Goal: Task Accomplishment & Management: Manage account settings

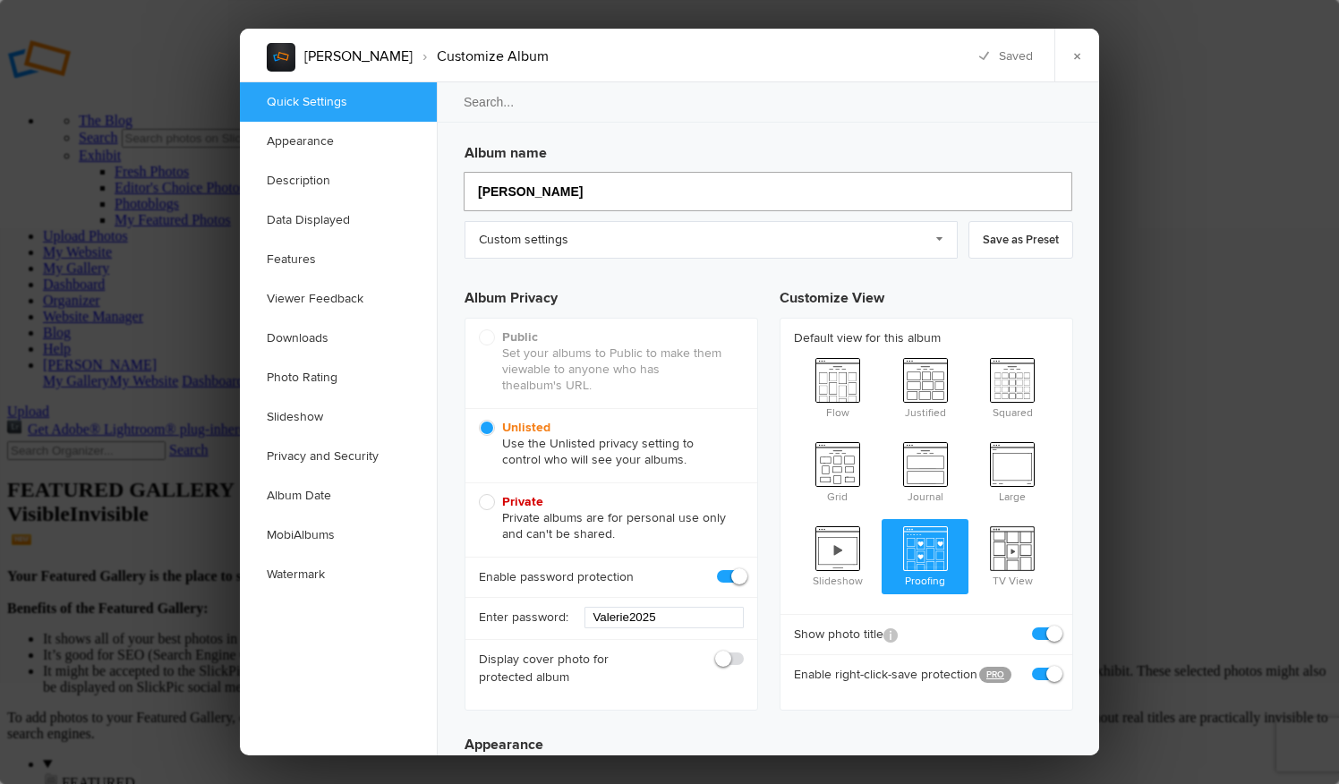
click at [590, 191] on input "Valerie Wacker" at bounding box center [768, 191] width 609 height 39
type input "Valerie & Brock"
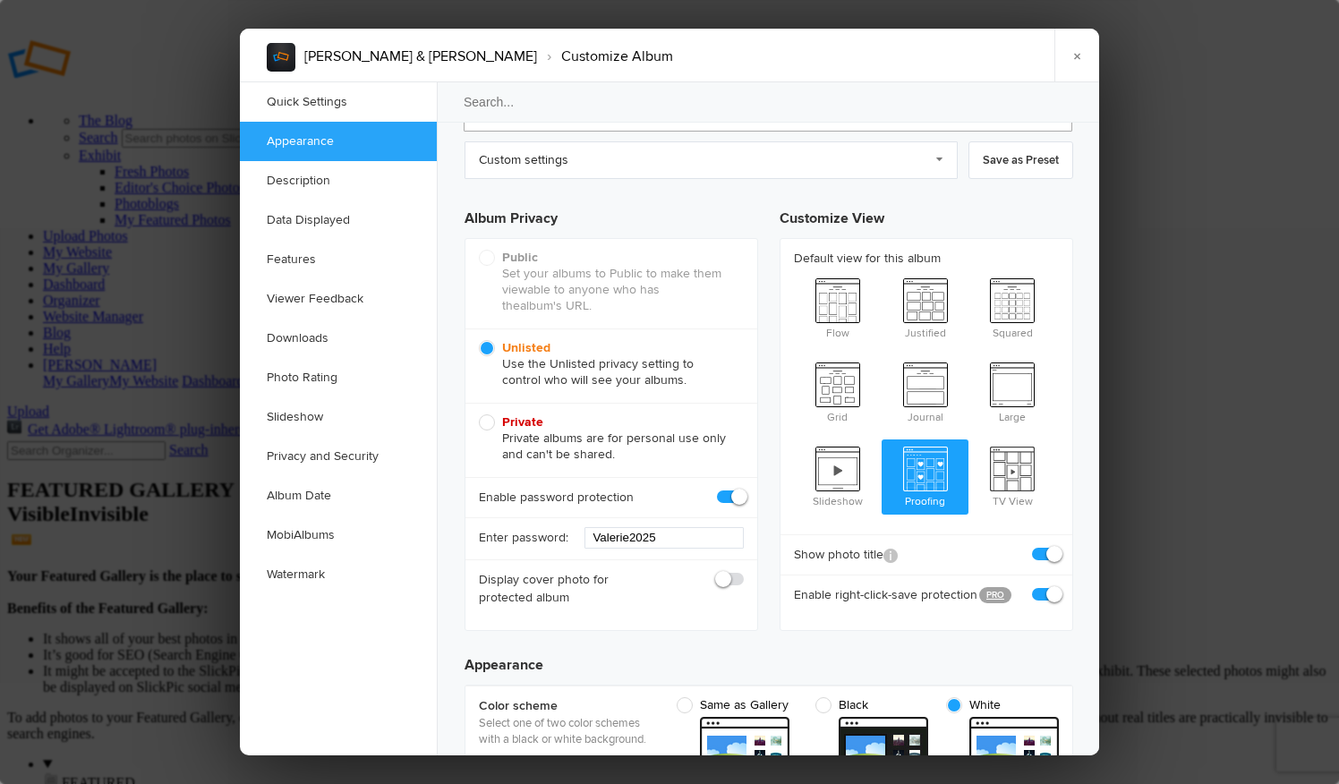
scroll to position [260, 0]
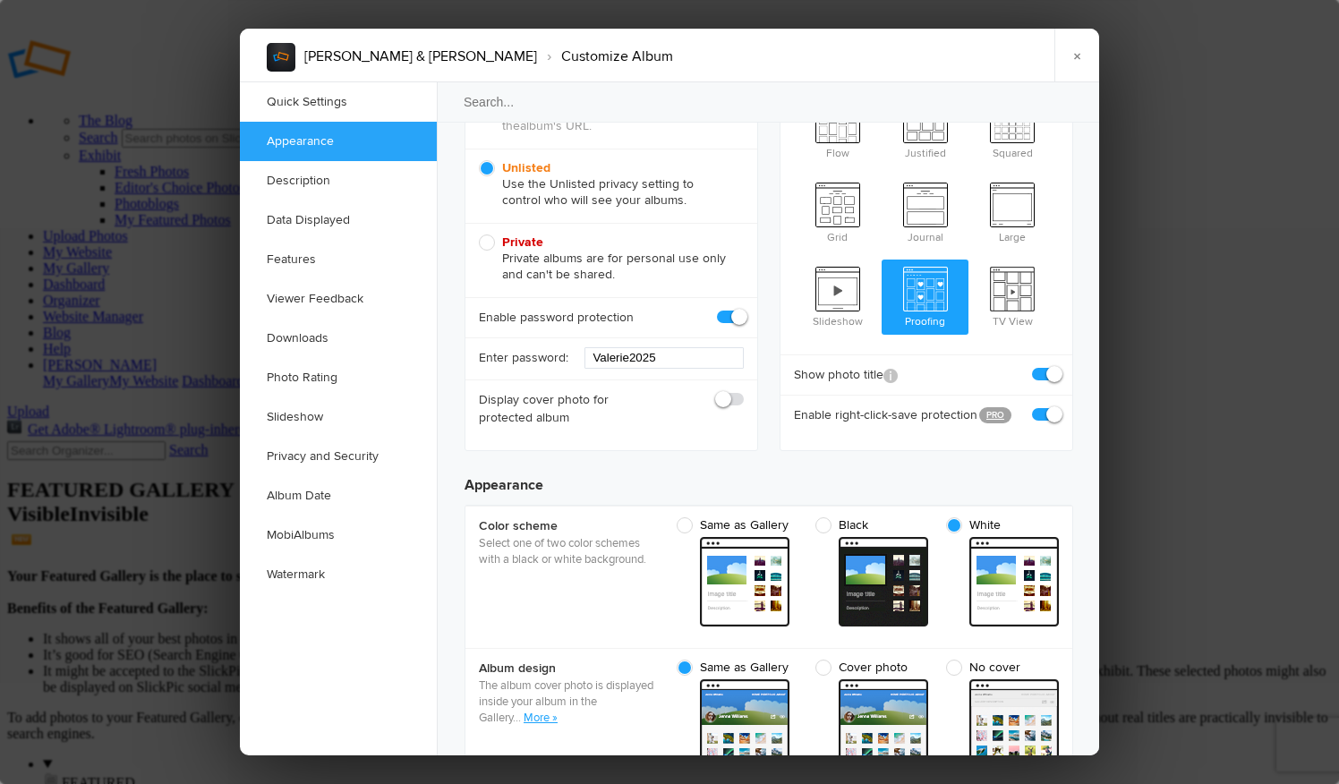
type input "Valerie & Brock"
drag, startPoint x: 671, startPoint y: 364, endPoint x: 531, endPoint y: 349, distance: 140.5
click at [531, 349] on div "Enter password: Valerie2025" at bounding box center [612, 358] width 292 height 42
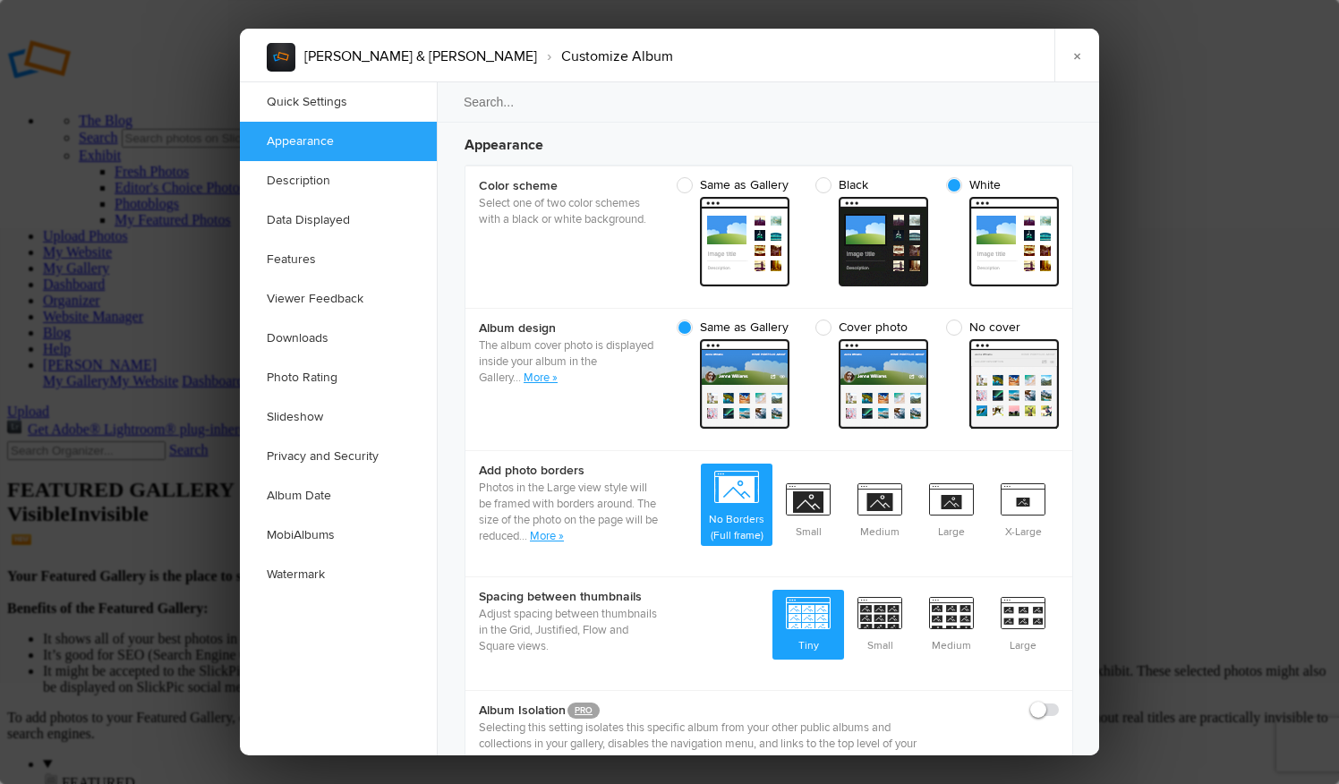
scroll to position [611, 0]
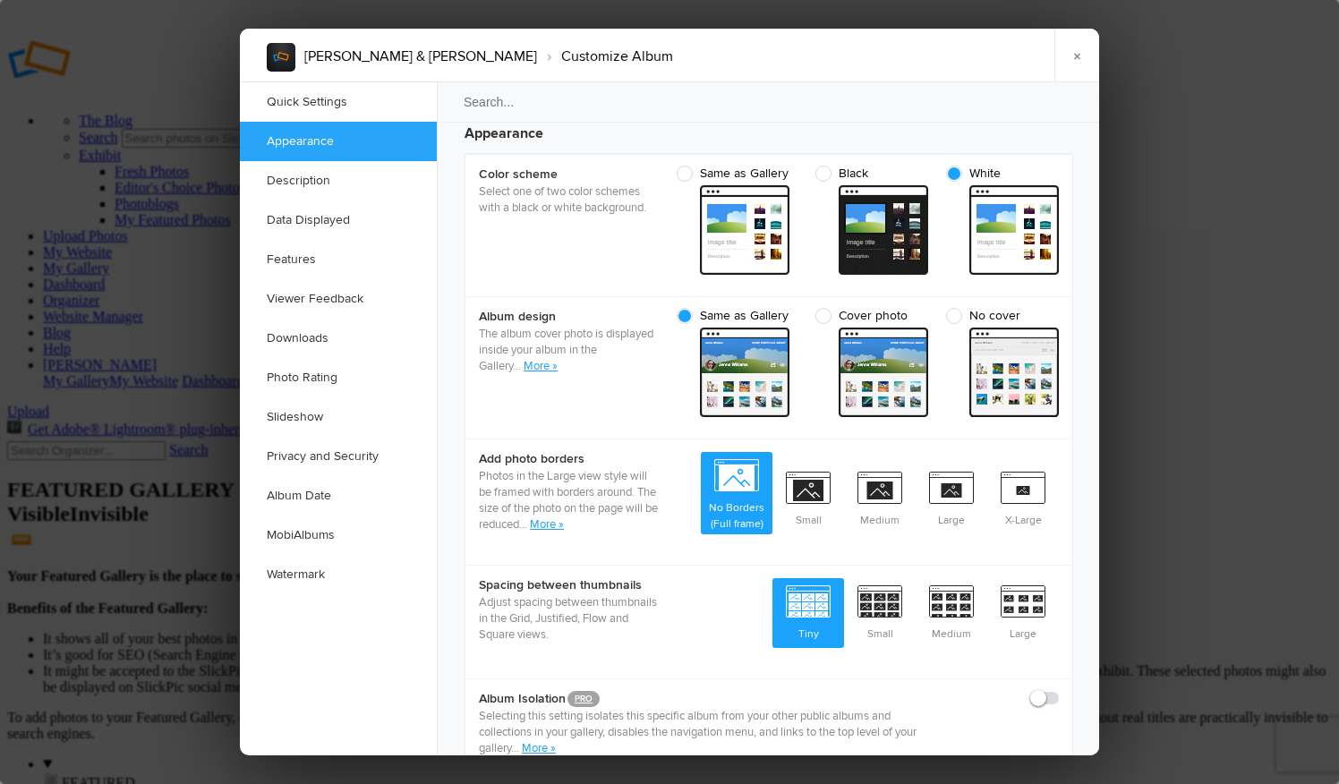
type input "Momentum2025"
click at [954, 316] on span "No cover" at bounding box center [998, 316] width 104 height 16
click at [1058, 308] on input "No cover cover Custom - light" at bounding box center [1058, 307] width 1 height 1
radio input "true"
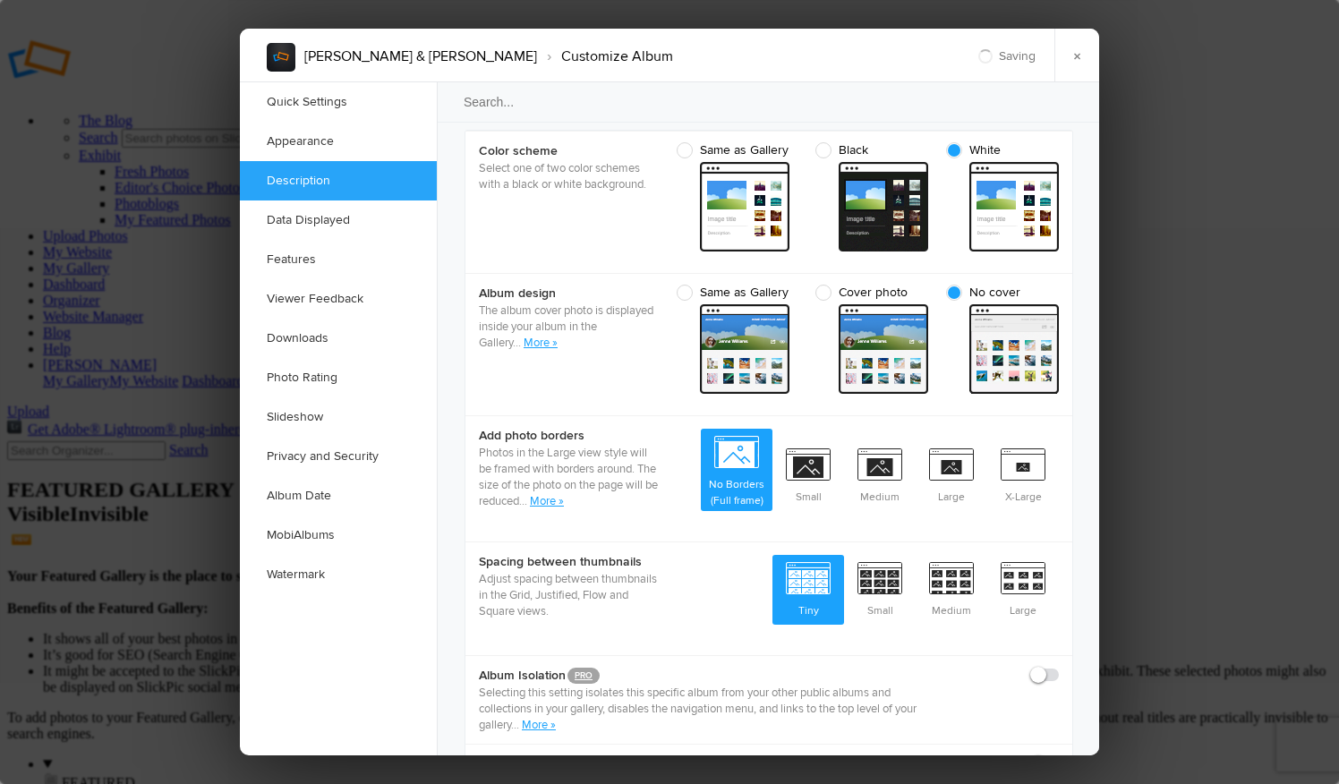
scroll to position [669, 0]
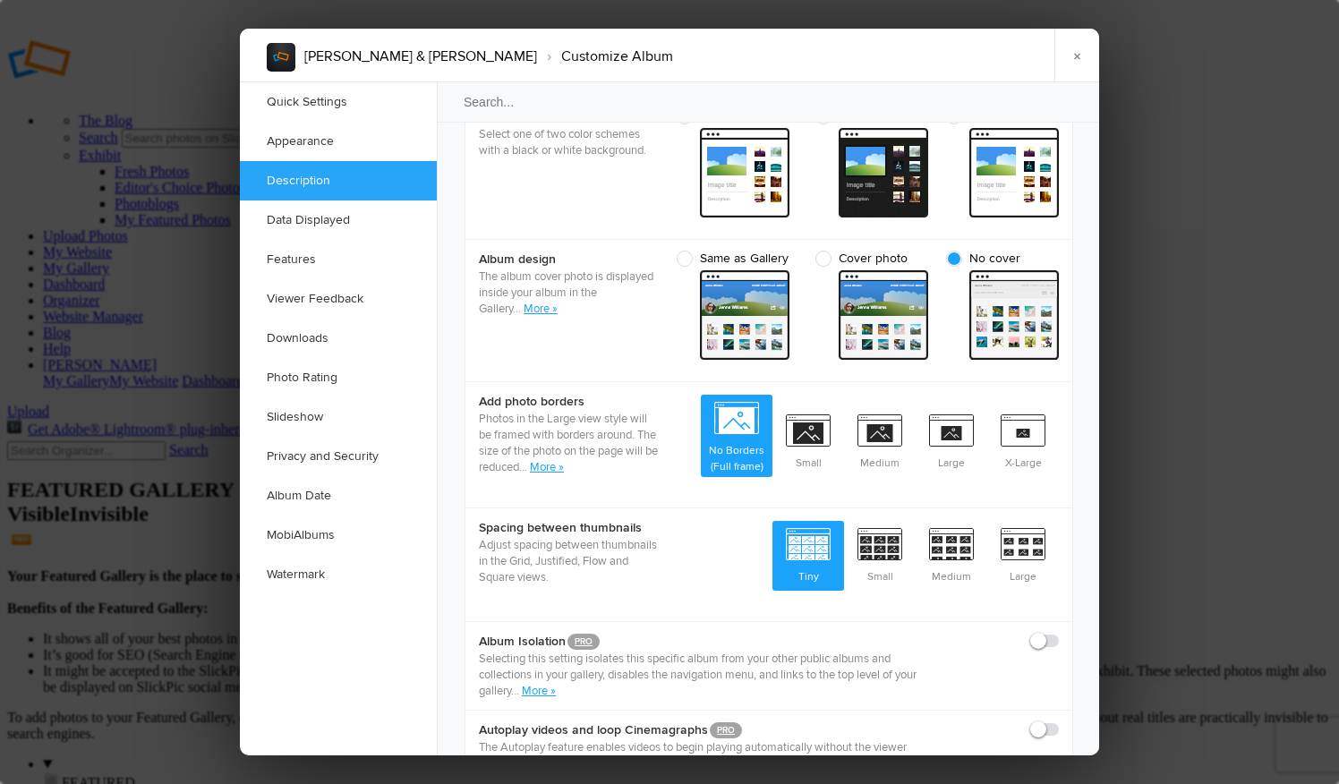
click at [687, 260] on span "Same as Gallery" at bounding box center [733, 259] width 112 height 16
click at [797, 251] on input "Same as Gallery cover Custom - light" at bounding box center [797, 250] width 1 height 1
radio input "true"
click at [539, 305] on link "More »" at bounding box center [541, 309] width 34 height 14
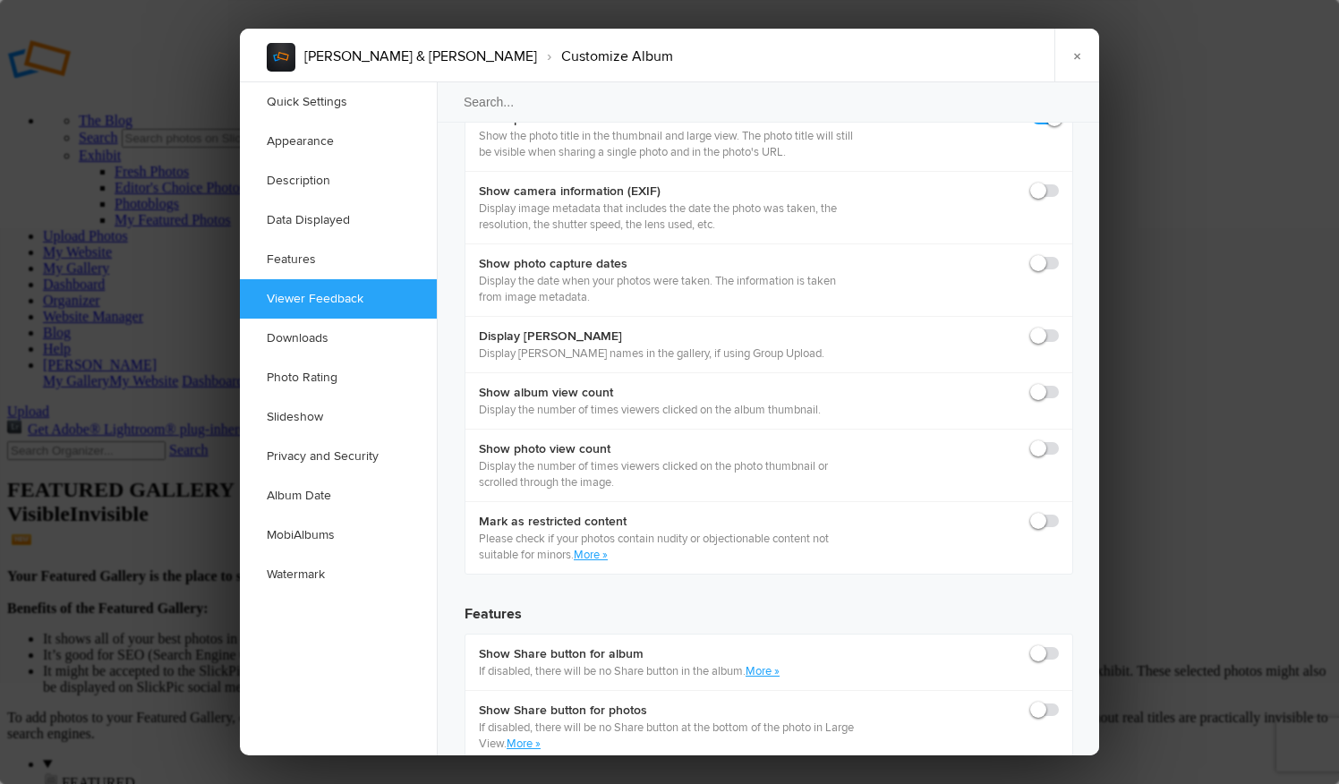
scroll to position [2614, 0]
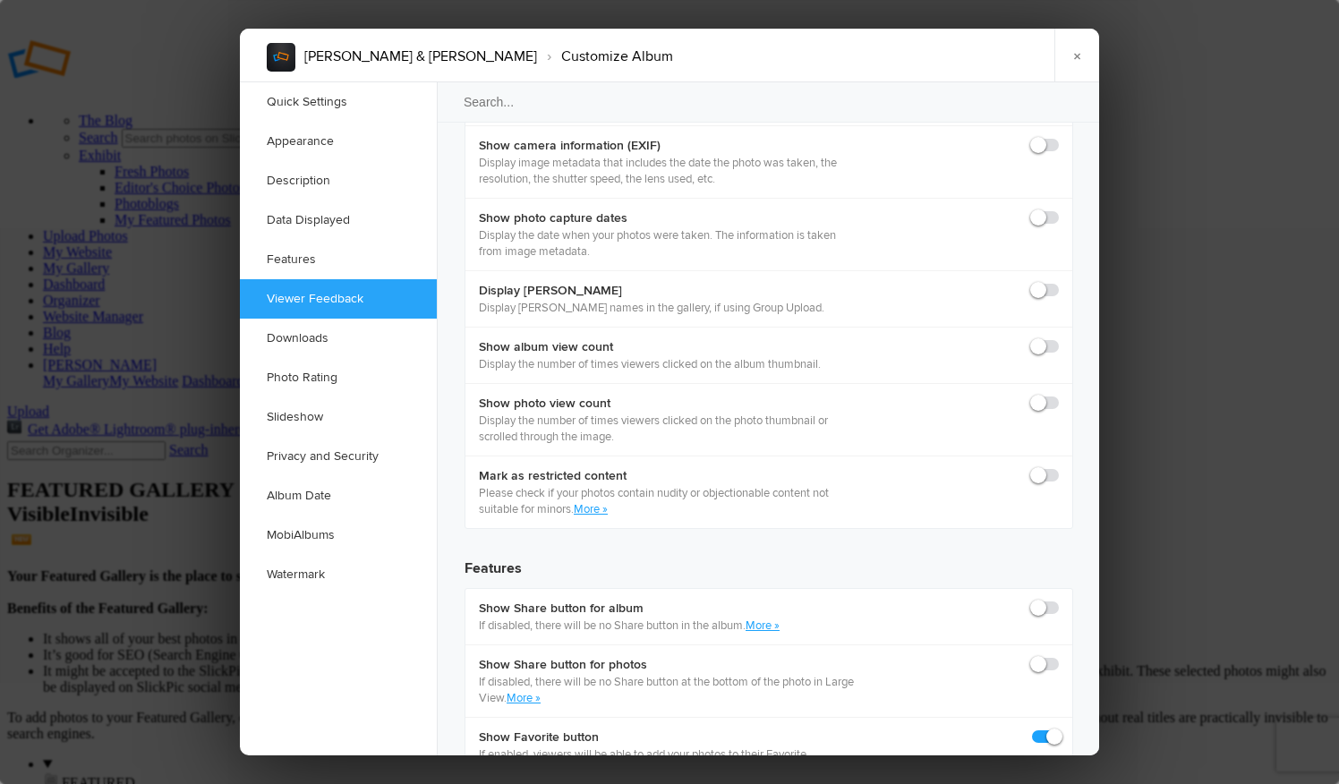
checkbox input "false"
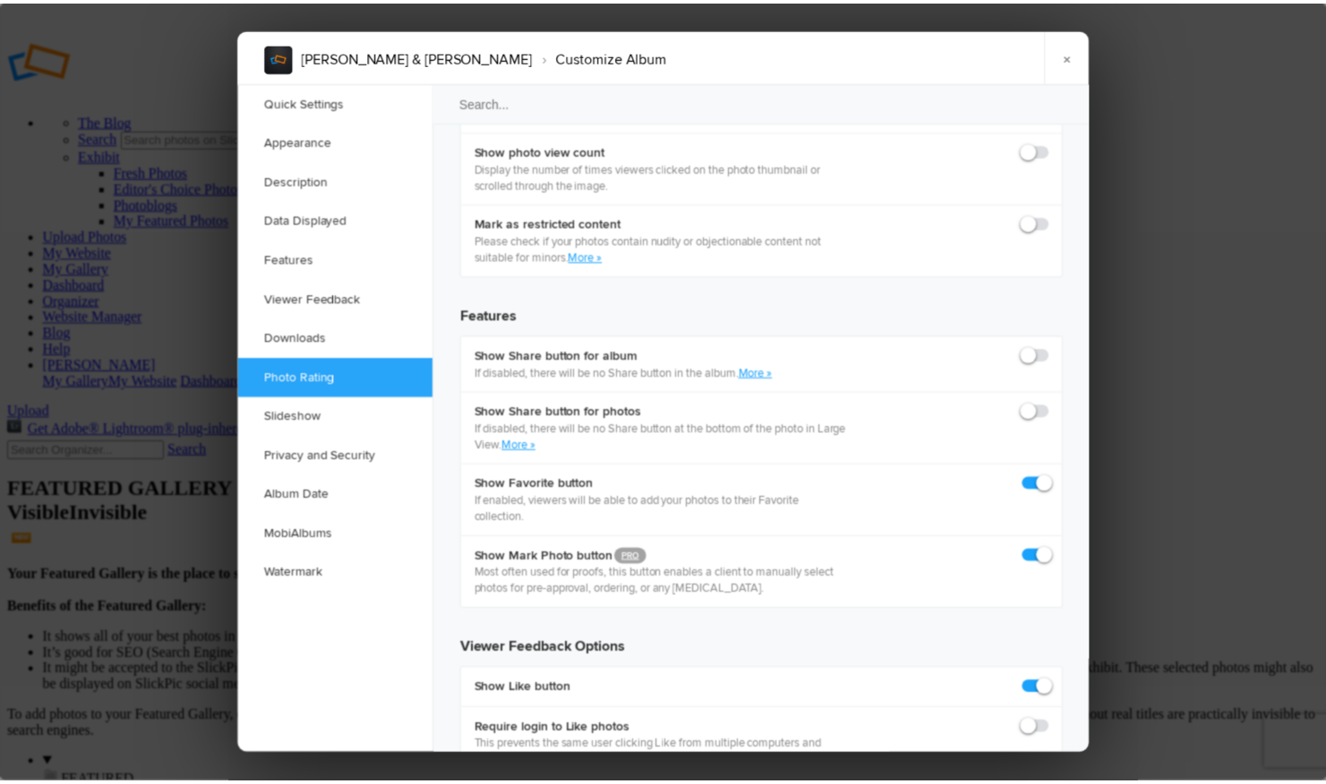
scroll to position [2682, 0]
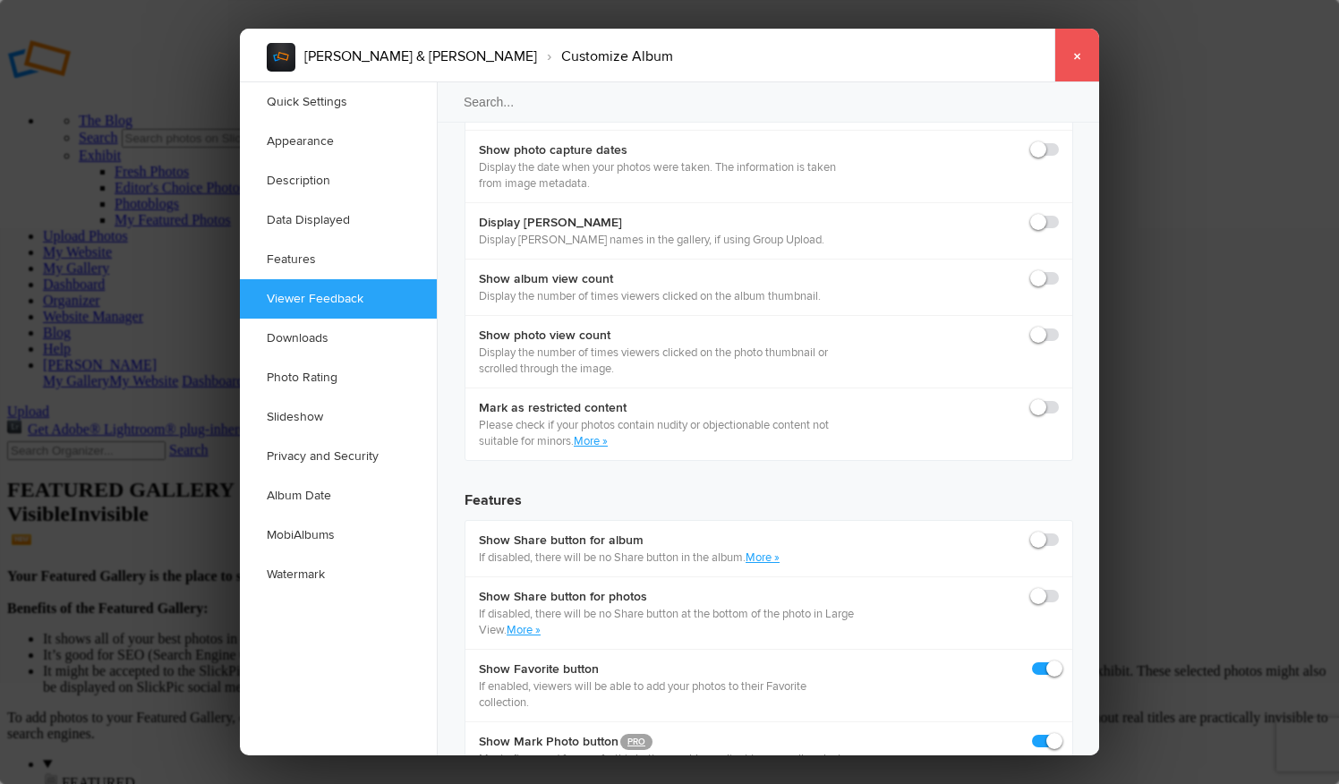
click at [1078, 62] on link "×" at bounding box center [1077, 56] width 45 height 54
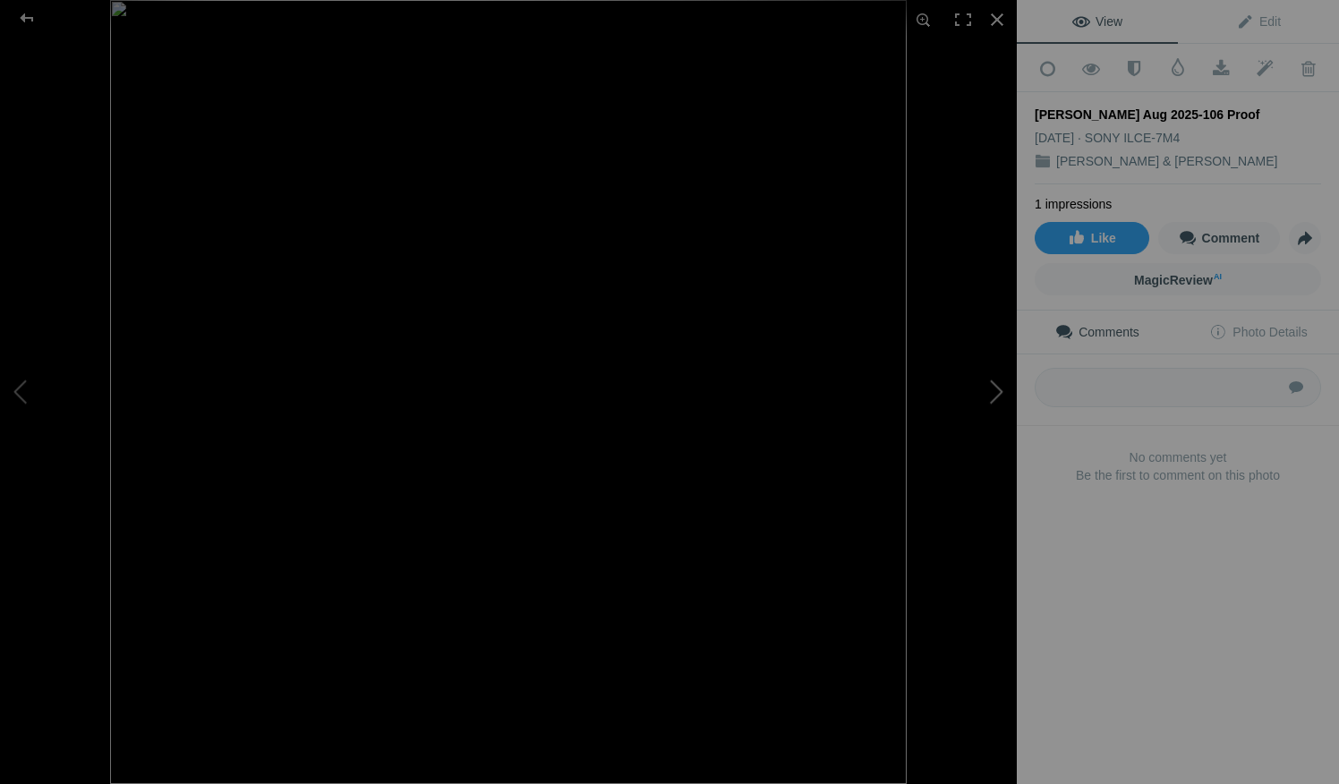
click at [989, 389] on button at bounding box center [950, 392] width 134 height 282
click at [995, 389] on button at bounding box center [950, 392] width 134 height 282
click at [1003, 397] on button at bounding box center [950, 392] width 134 height 282
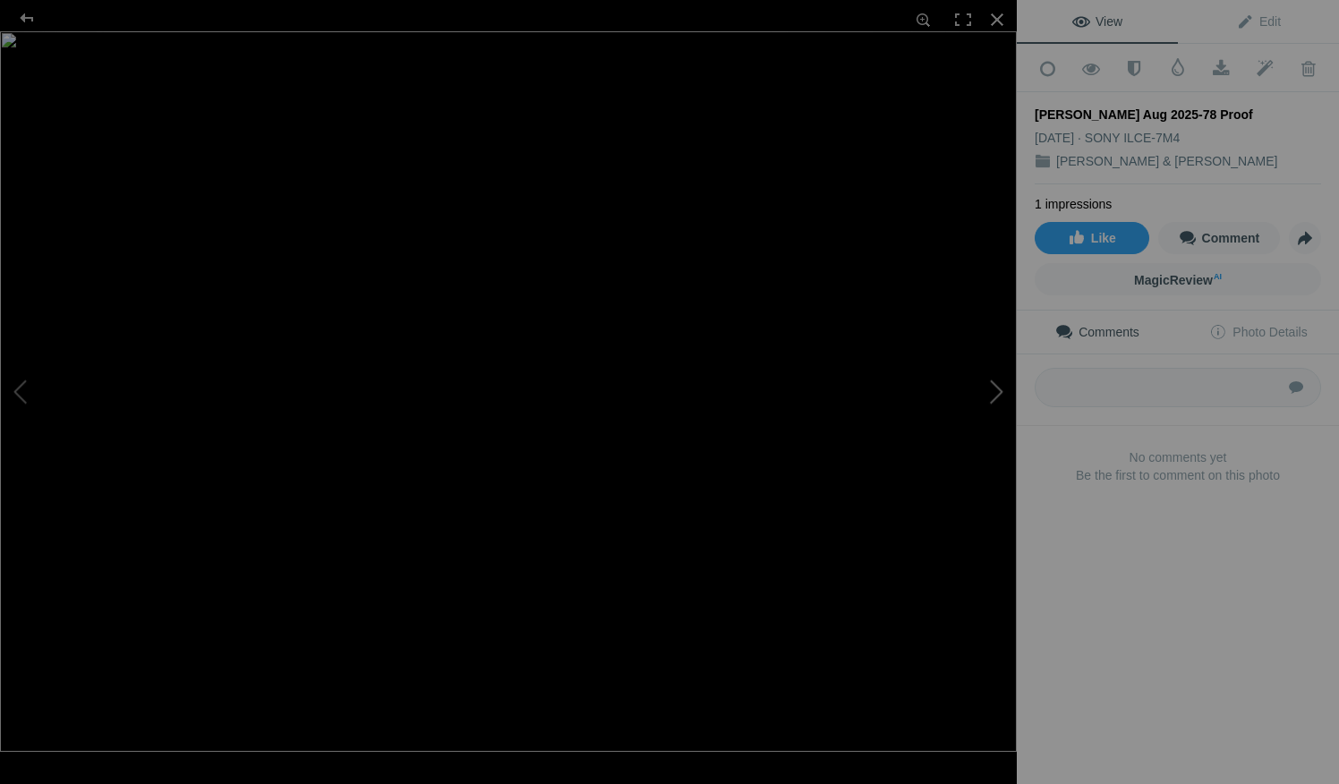
click at [1003, 397] on button at bounding box center [950, 392] width 134 height 282
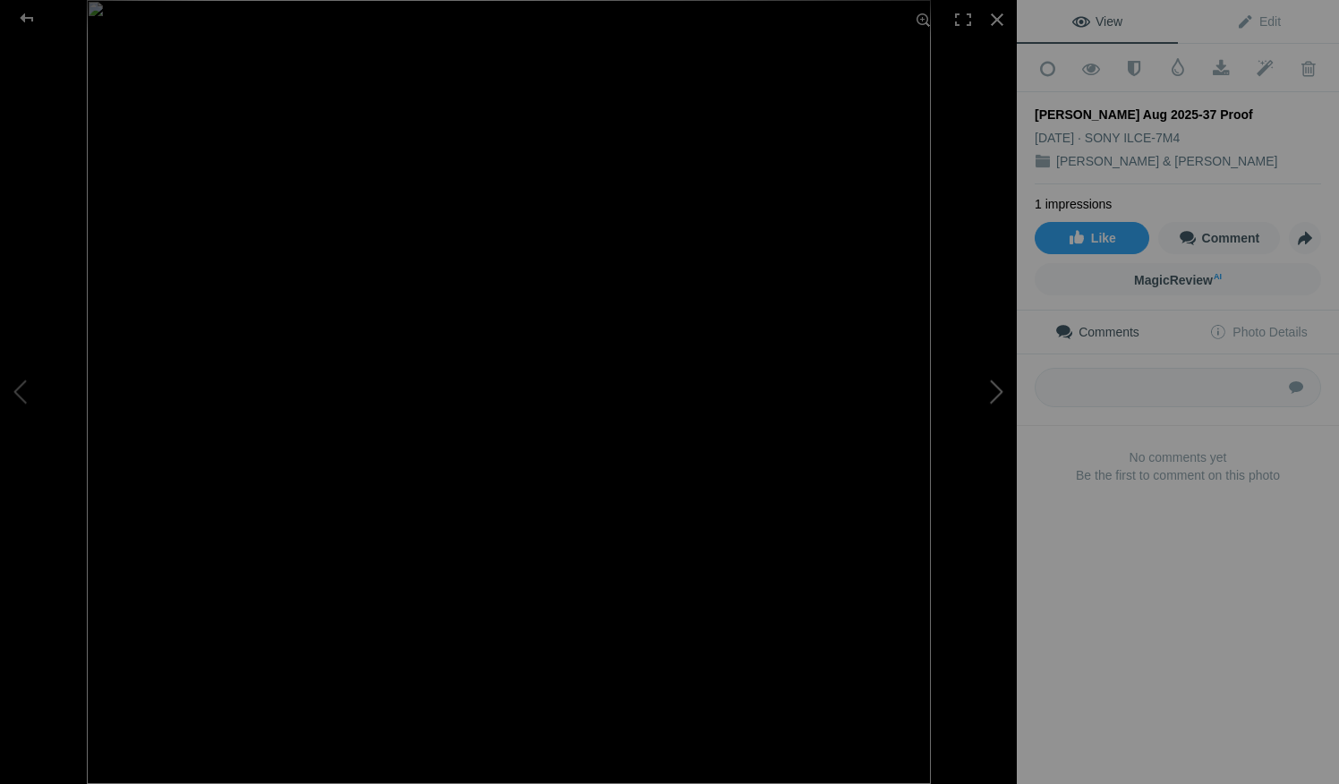
click at [1003, 399] on button at bounding box center [950, 392] width 134 height 282
click at [998, 19] on div at bounding box center [997, 19] width 39 height 39
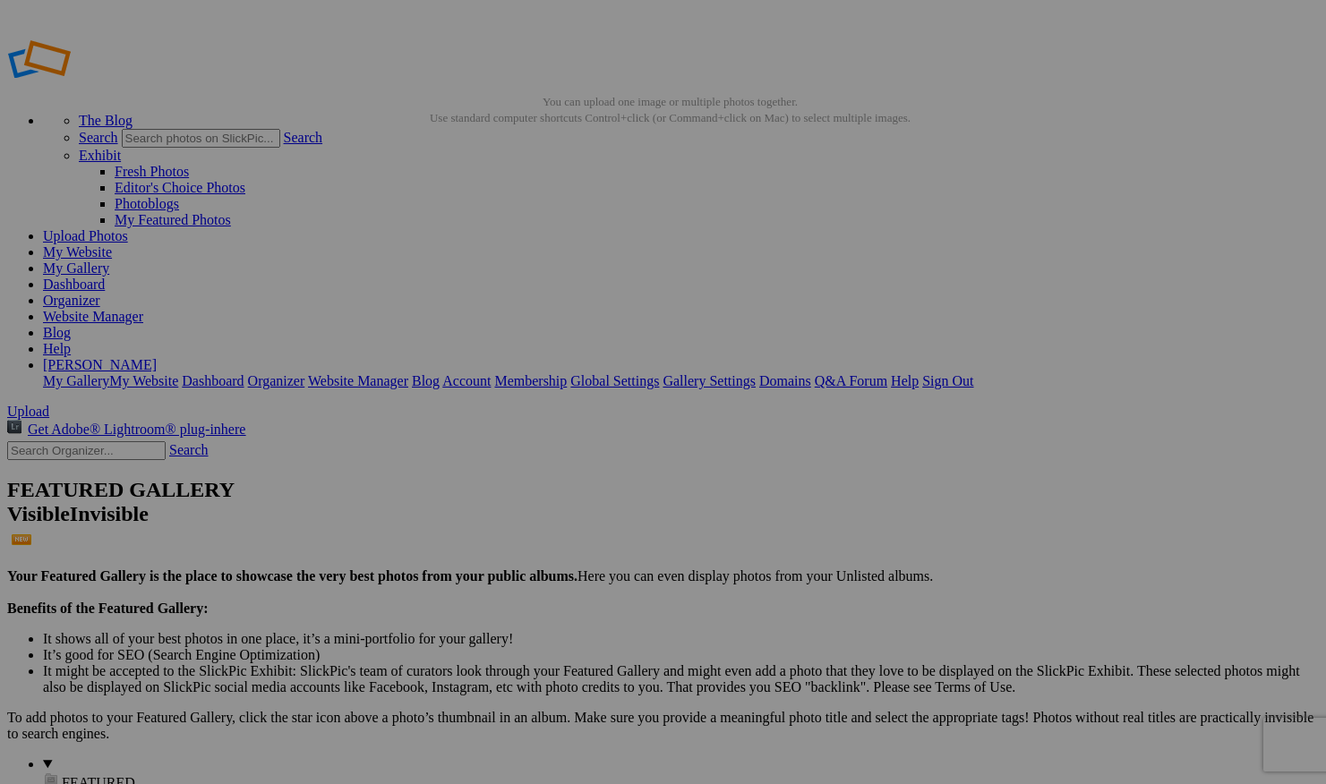
drag, startPoint x: 346, startPoint y: 101, endPoint x: 355, endPoint y: 107, distance: 10.4
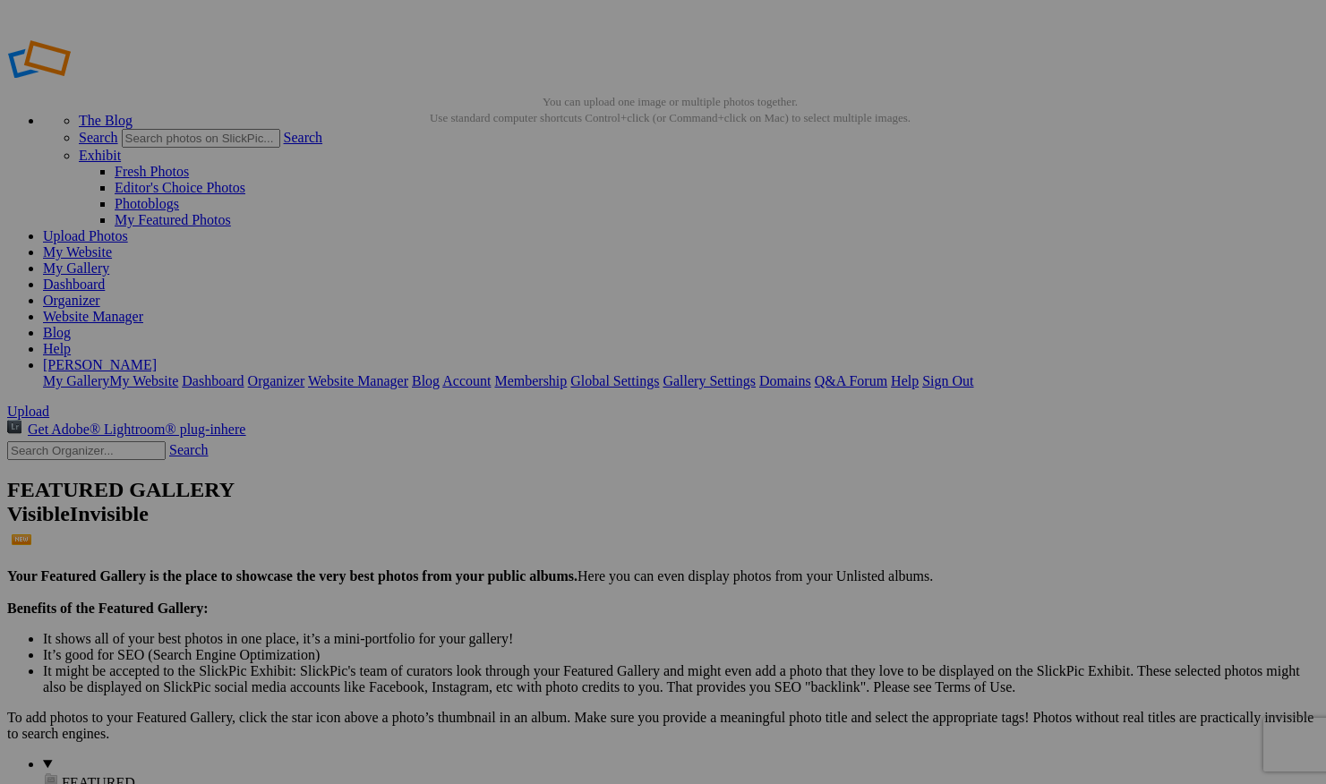
type input "[PERSON_NAME] and [PERSON_NAME]"
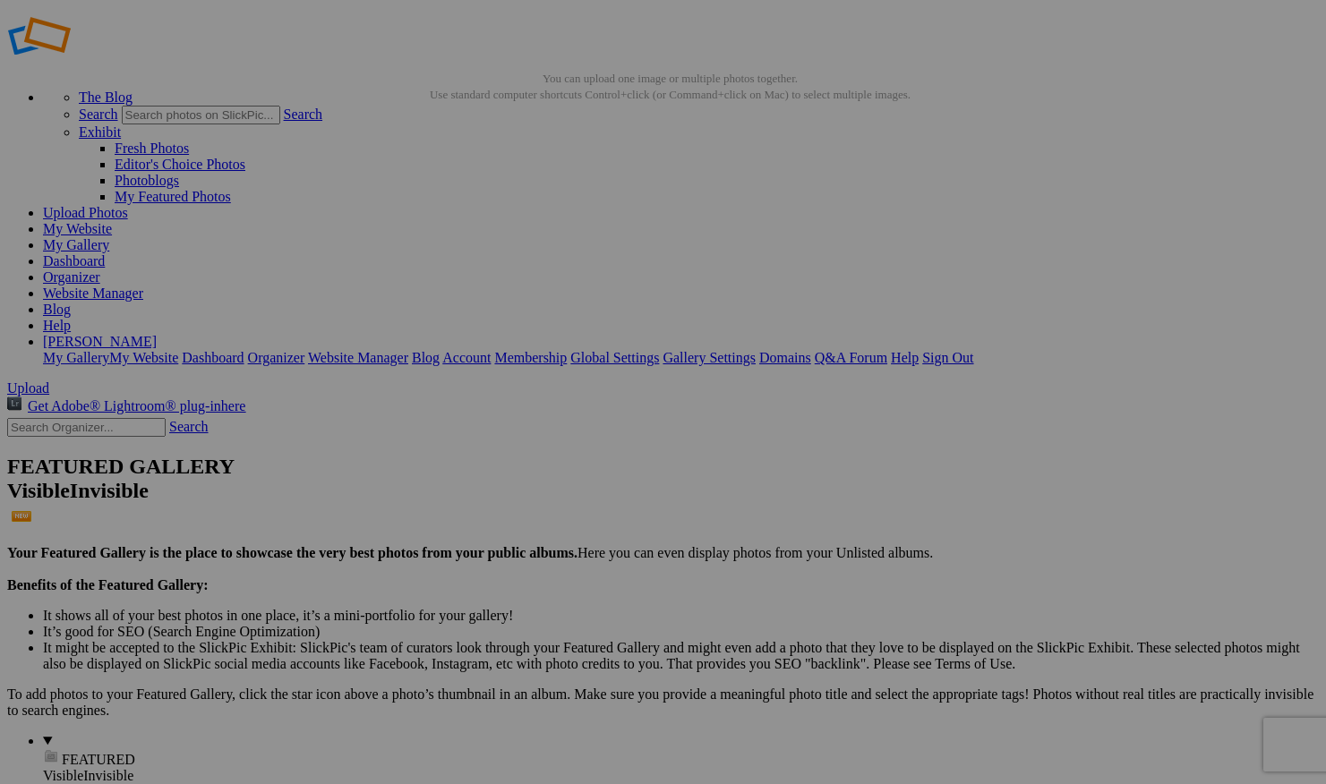
scroll to position [35, 0]
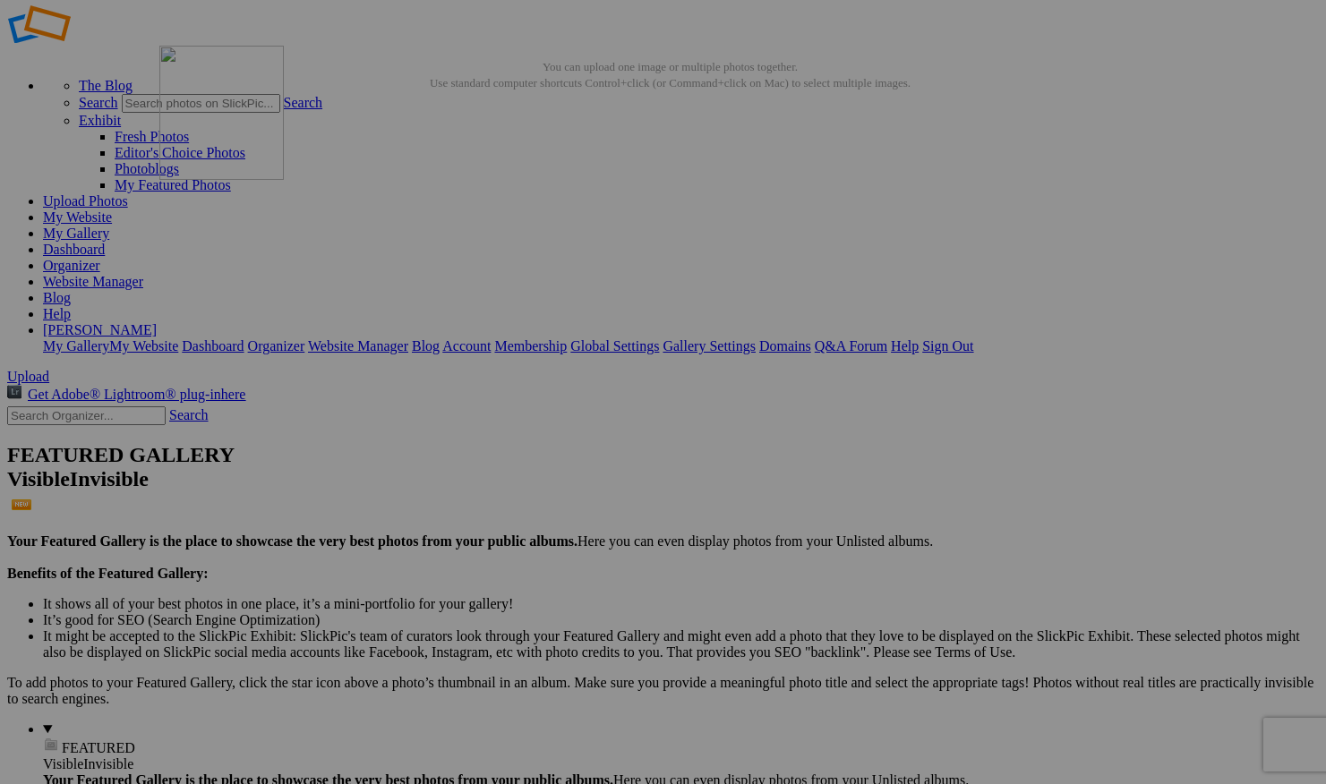
drag, startPoint x: 822, startPoint y: 700, endPoint x: 417, endPoint y: 175, distance: 663.2
drag, startPoint x: 812, startPoint y: 697, endPoint x: 613, endPoint y: 155, distance: 577.7
drag, startPoint x: 827, startPoint y: 700, endPoint x: 780, endPoint y: 158, distance: 543.7
drag, startPoint x: 1008, startPoint y: 223, endPoint x: 274, endPoint y: 422, distance: 760.5
drag, startPoint x: 825, startPoint y: 705, endPoint x: 944, endPoint y: 169, distance: 549.1
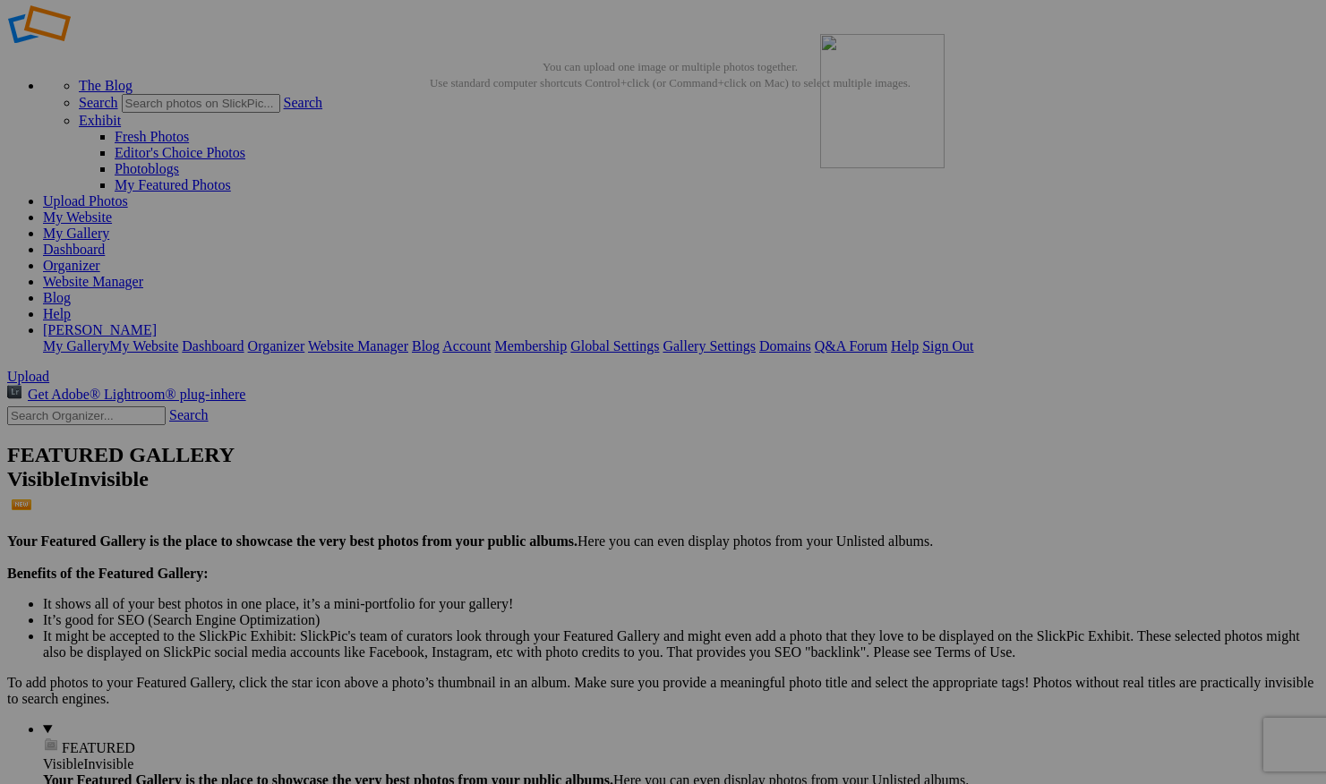
drag, startPoint x: 820, startPoint y: 688, endPoint x: 1078, endPoint y: 163, distance: 584.5
drag, startPoint x: 841, startPoint y: 708, endPoint x: 291, endPoint y: 367, distance: 647.6
drag, startPoint x: 798, startPoint y: 665, endPoint x: 431, endPoint y: 365, distance: 474.0
drag, startPoint x: 822, startPoint y: 679, endPoint x: 626, endPoint y: 383, distance: 354.6
drag, startPoint x: 847, startPoint y: 474, endPoint x: 919, endPoint y: 391, distance: 110.4
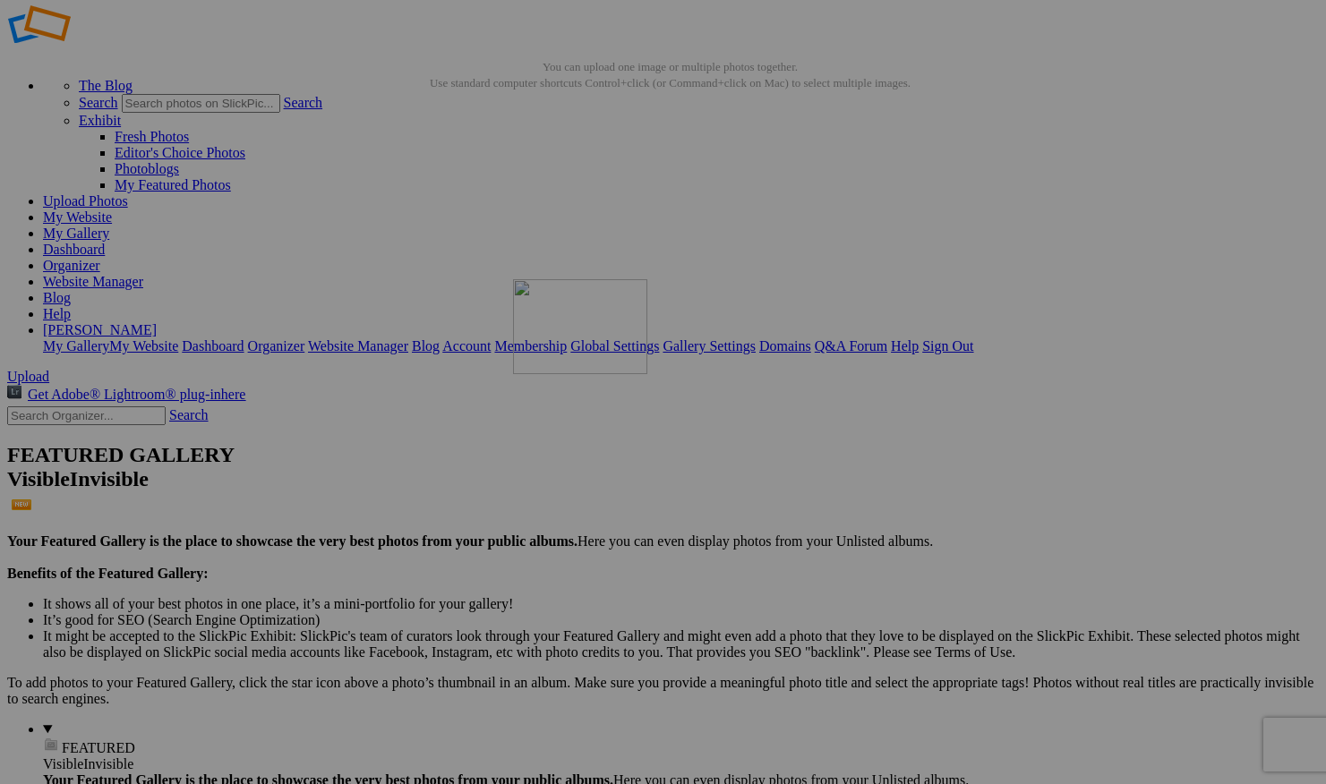
drag, startPoint x: 833, startPoint y: 708, endPoint x: 771, endPoint y: 408, distance: 306.2
drag, startPoint x: 820, startPoint y: 711, endPoint x: 921, endPoint y: 397, distance: 329.2
drag, startPoint x: 841, startPoint y: 705, endPoint x: 1056, endPoint y: 395, distance: 378.2
drag, startPoint x: 814, startPoint y: 690, endPoint x: 264, endPoint y: 630, distance: 552.9
drag, startPoint x: 833, startPoint y: 671, endPoint x: 449, endPoint y: 641, distance: 384.4
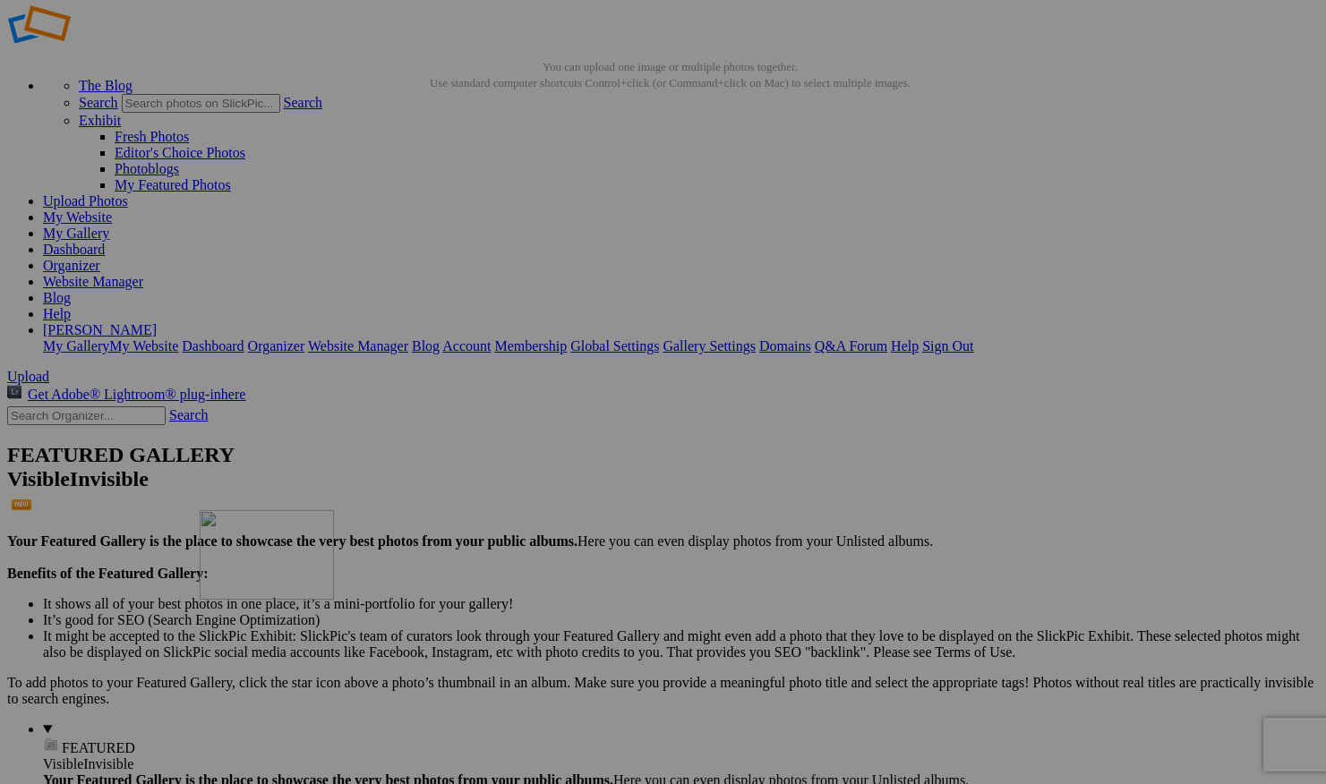
drag, startPoint x: 368, startPoint y: 700, endPoint x: 454, endPoint y: 636, distance: 106.9
drag, startPoint x: 1145, startPoint y: 451, endPoint x: 258, endPoint y: 646, distance: 908.4
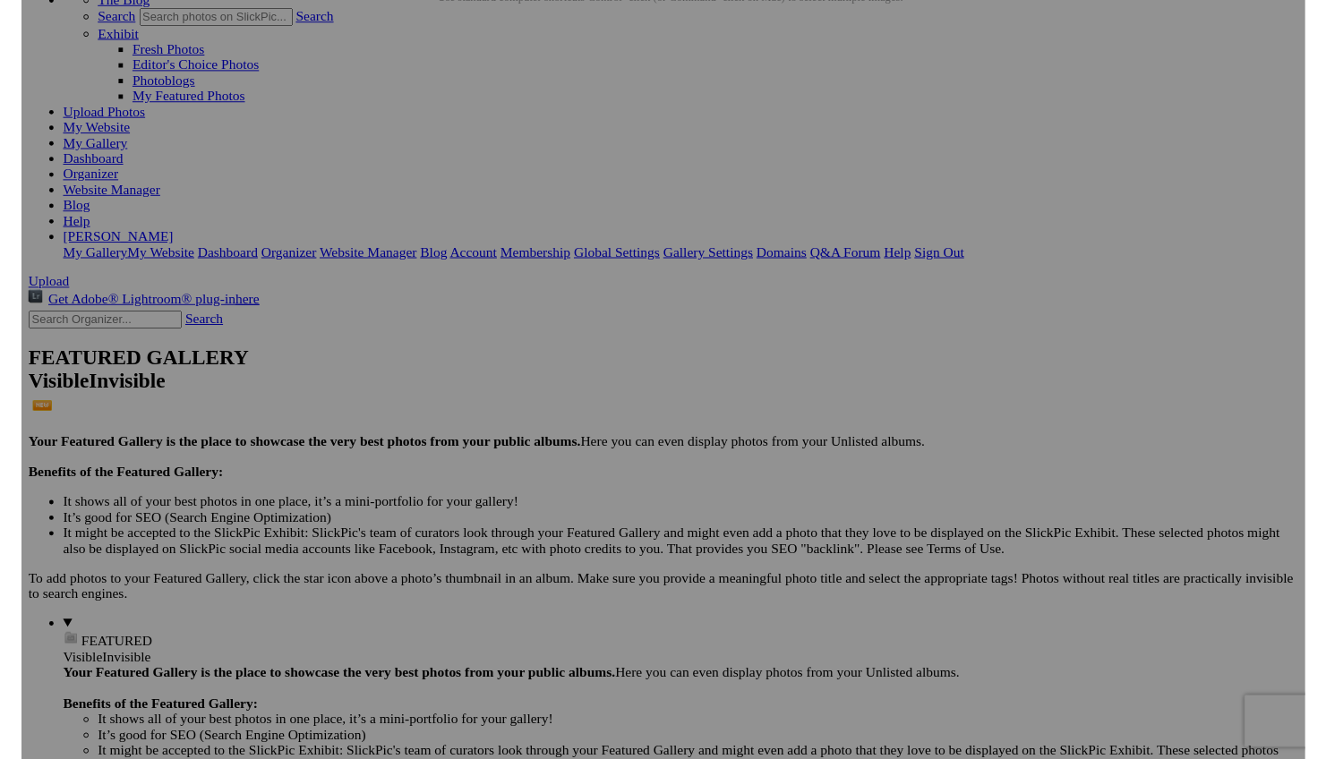
scroll to position [0, 0]
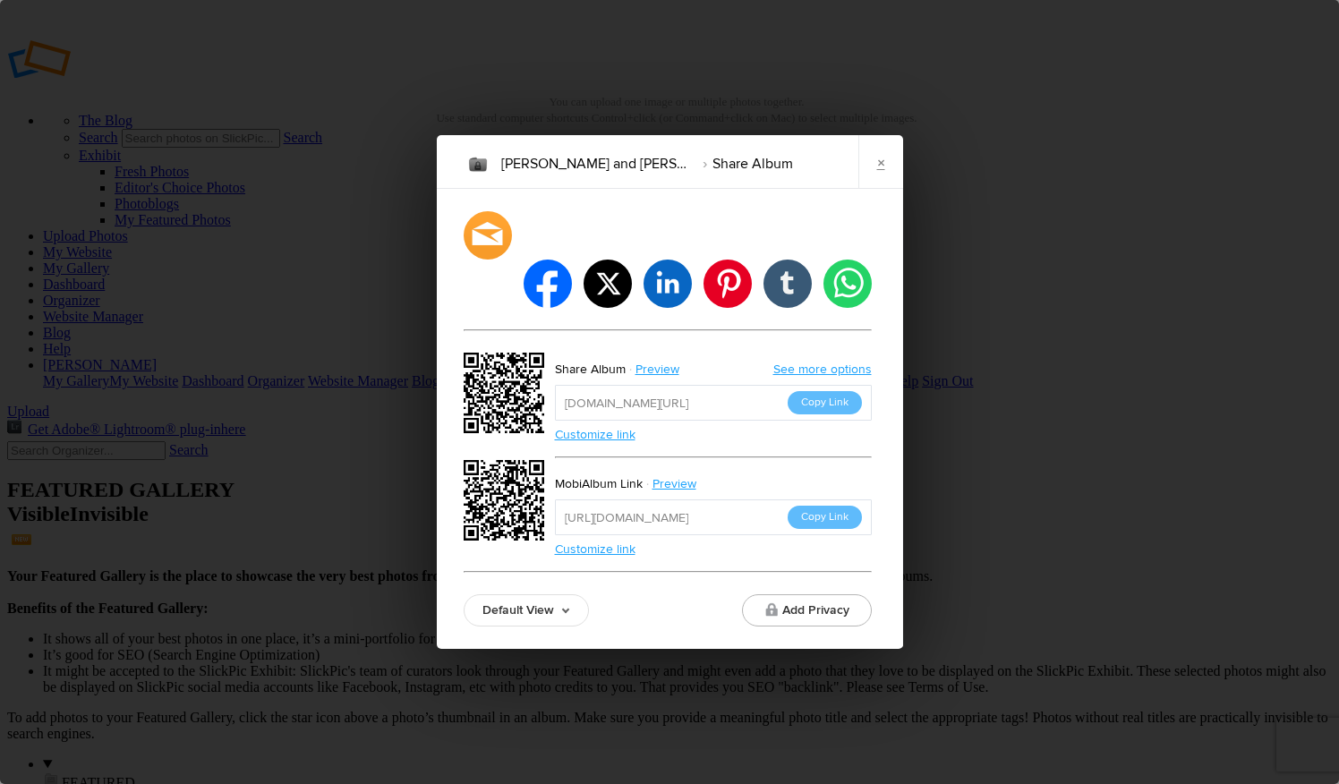
click at [605, 427] on link "Customize link" at bounding box center [595, 434] width 81 height 15
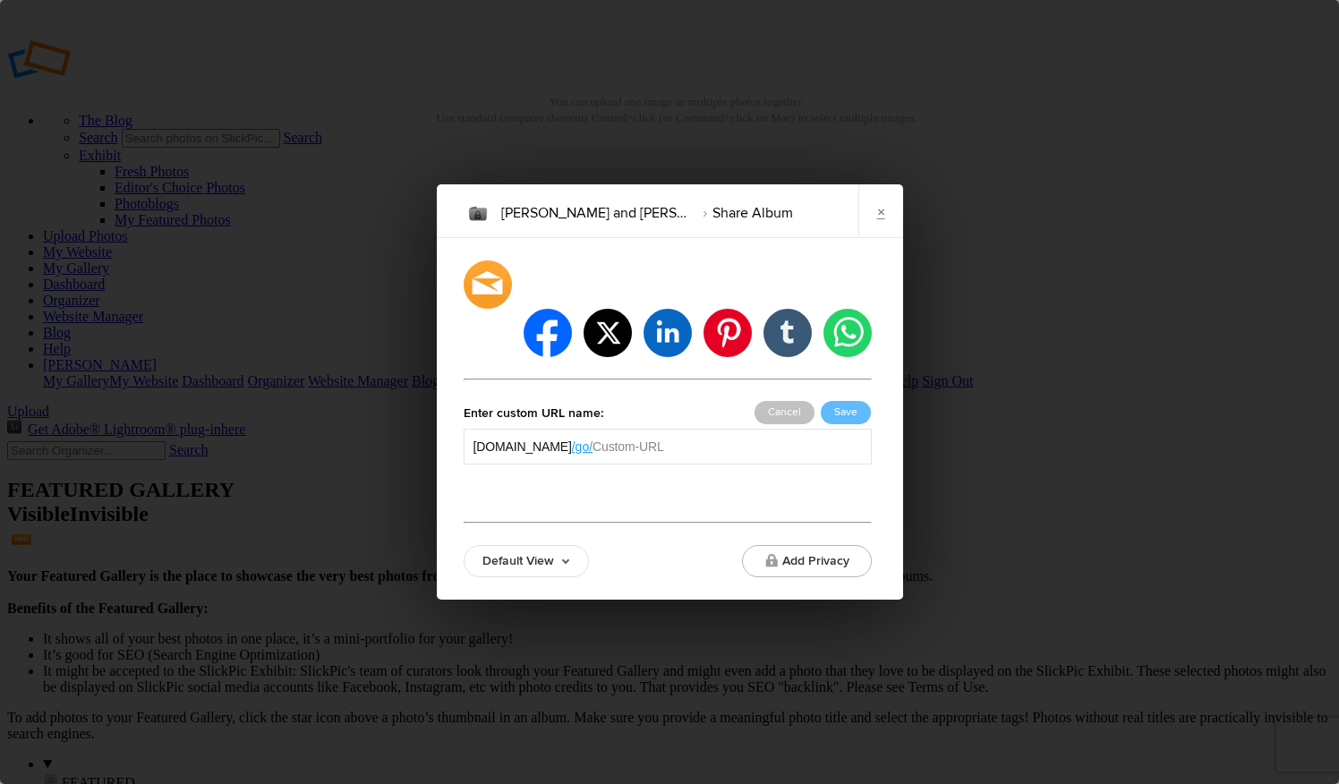
click at [717, 438] on input "text" at bounding box center [727, 447] width 269 height 18
type input "ValerieBrock"
click at [739, 475] on div "facebook twitter linkedin pinterest tumblr whatsapp Enter custom URL name: kevi…" at bounding box center [668, 419] width 408 height 317
click at [854, 401] on button "Save" at bounding box center [846, 412] width 50 height 23
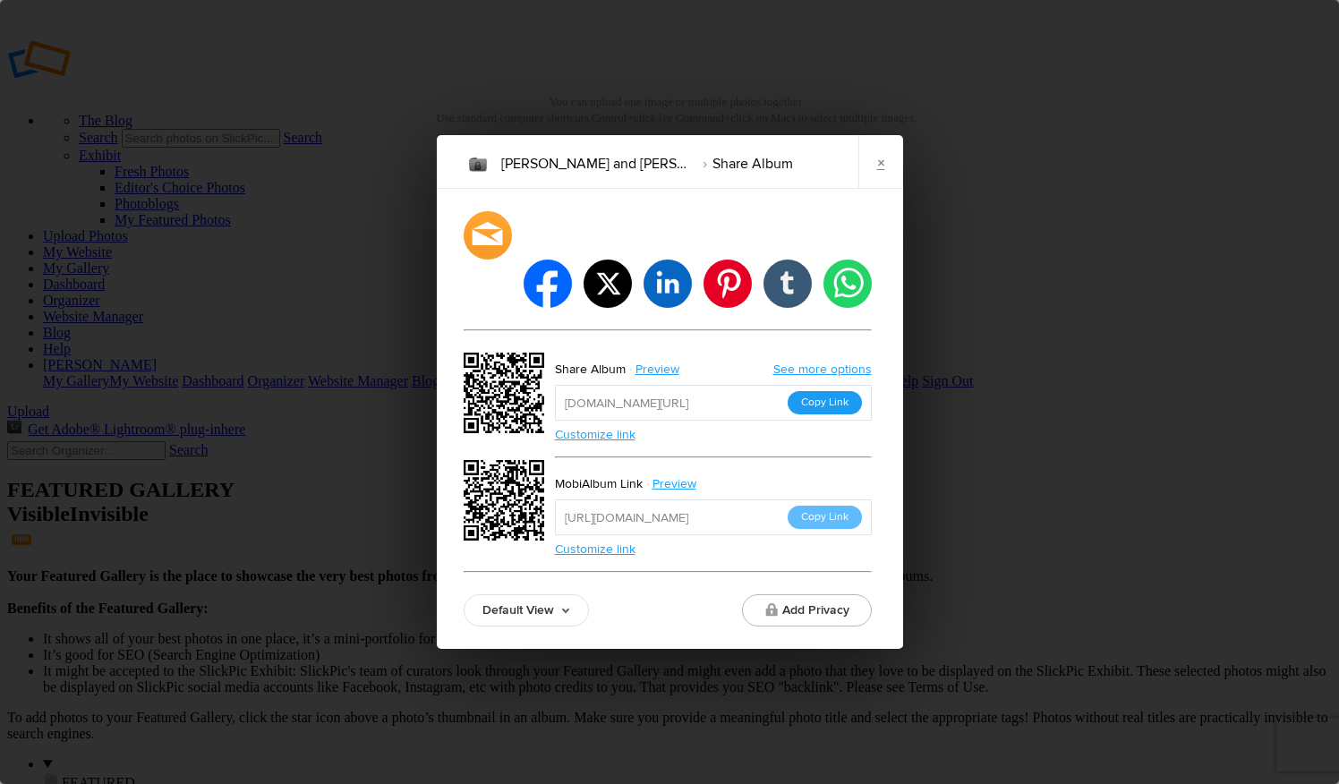
click at [823, 391] on button "Copy Link" at bounding box center [825, 402] width 74 height 23
click at [830, 391] on button "Copy Link" at bounding box center [825, 402] width 74 height 23
click at [881, 188] on link "×" at bounding box center [880, 162] width 45 height 54
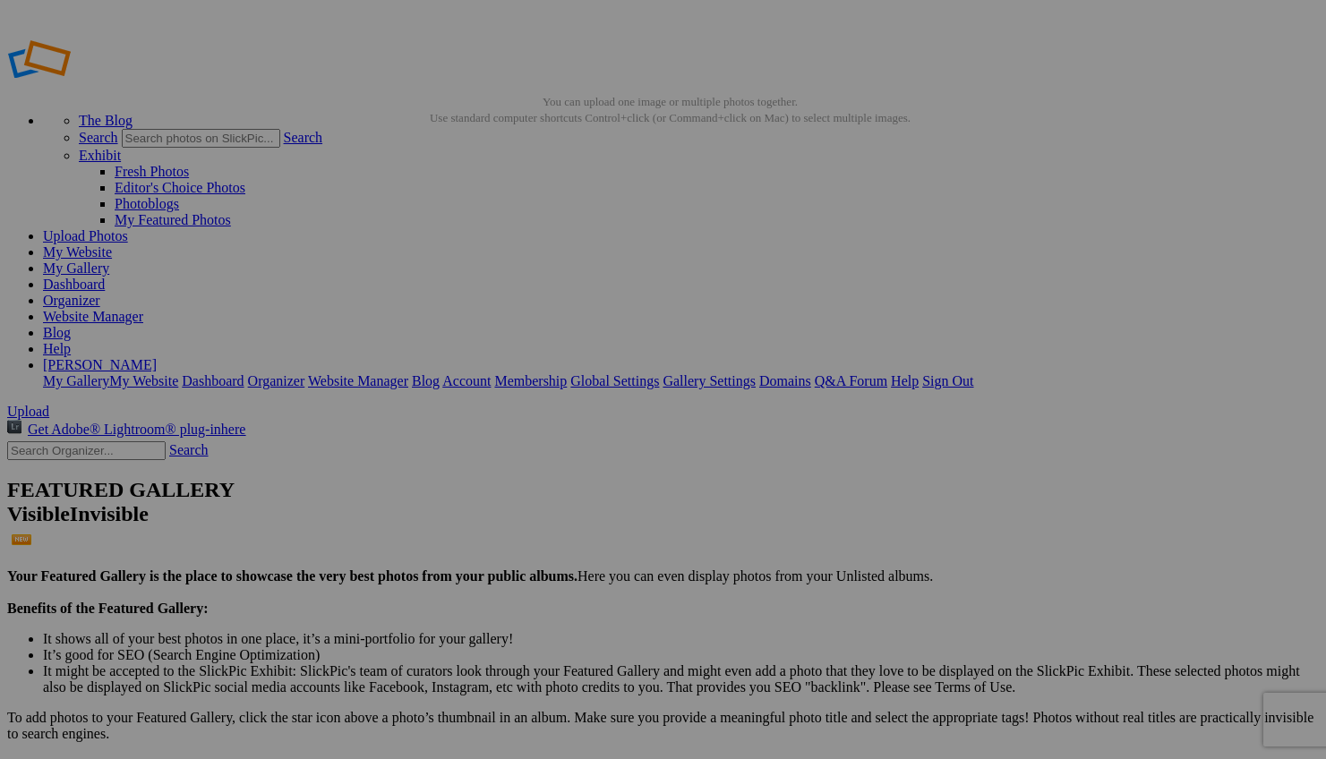
click at [109, 261] on link "My Gallery" at bounding box center [76, 268] width 66 height 15
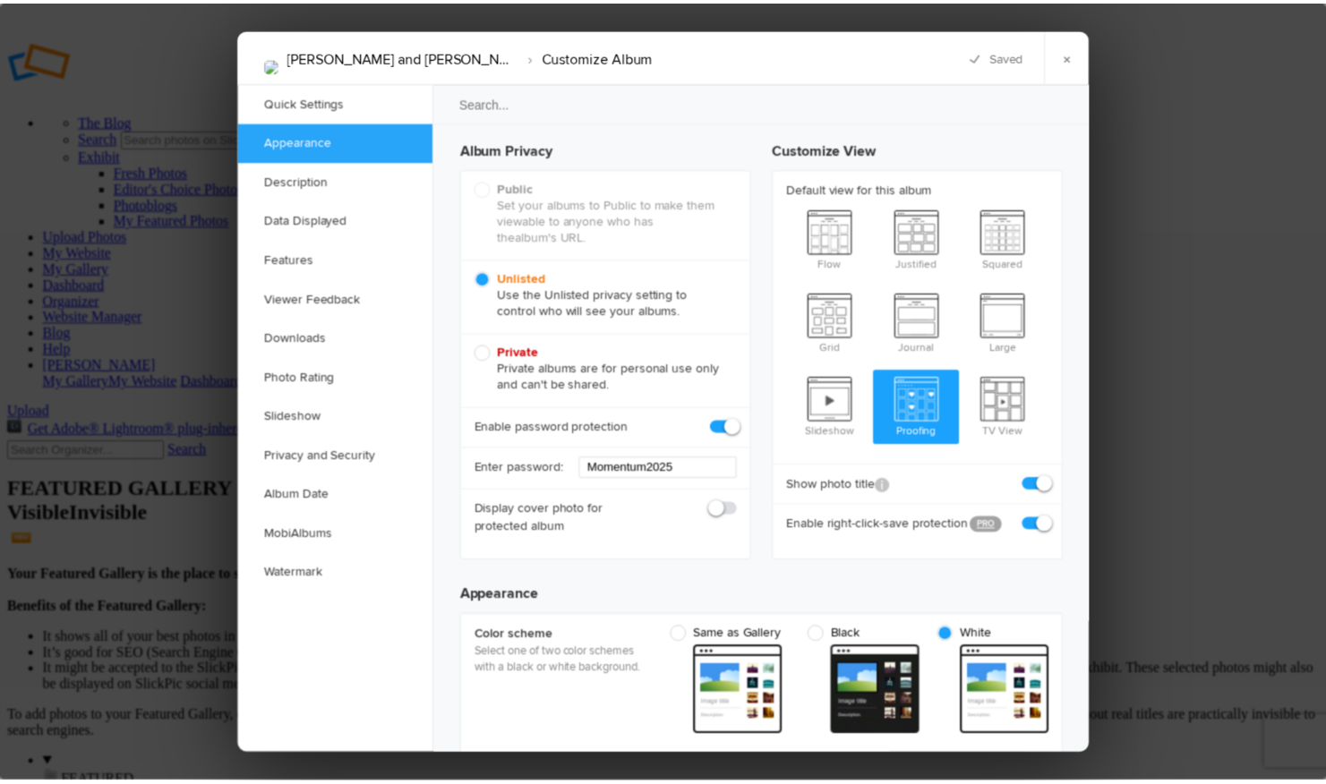
scroll to position [438, 0]
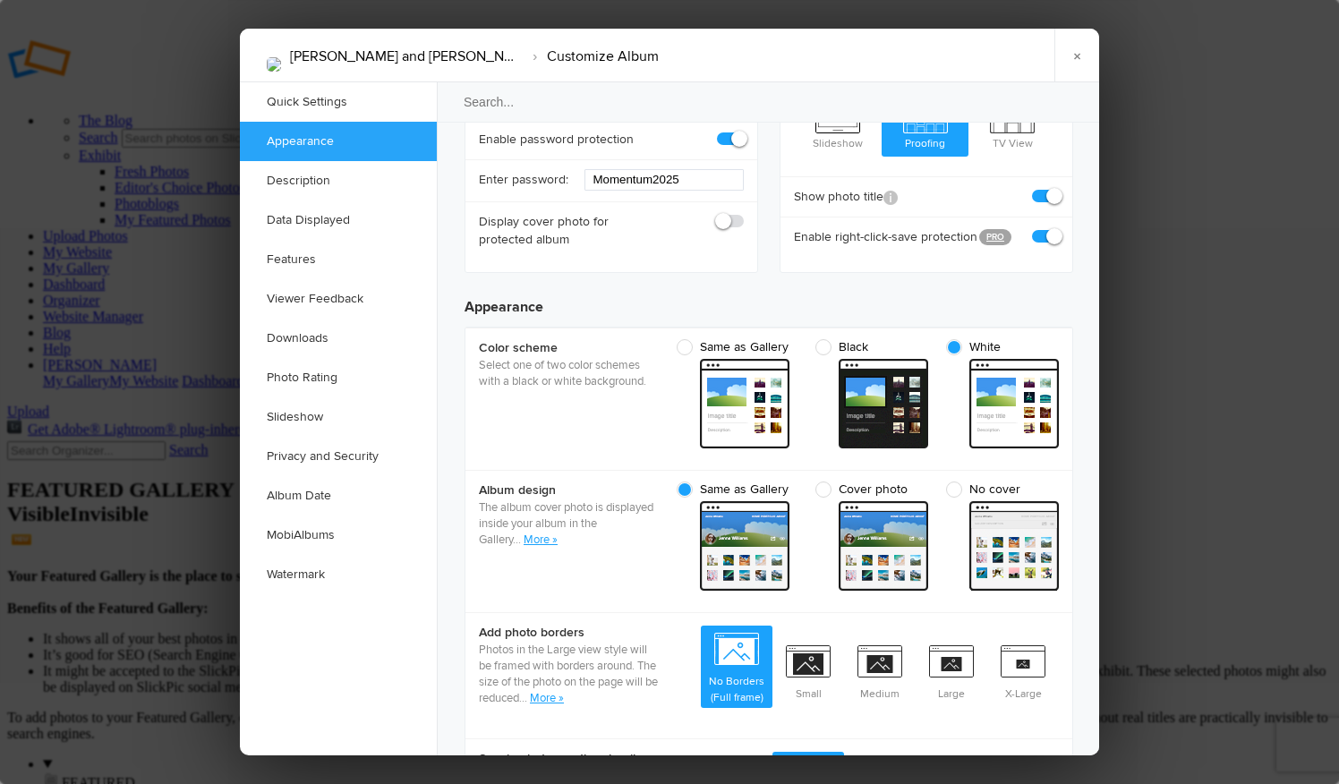
click at [957, 488] on span "No cover" at bounding box center [998, 490] width 104 height 16
click at [1058, 482] on input "No cover cover Custom - light" at bounding box center [1058, 481] width 1 height 1
radio input "true"
click at [1077, 54] on link "×" at bounding box center [1077, 56] width 45 height 54
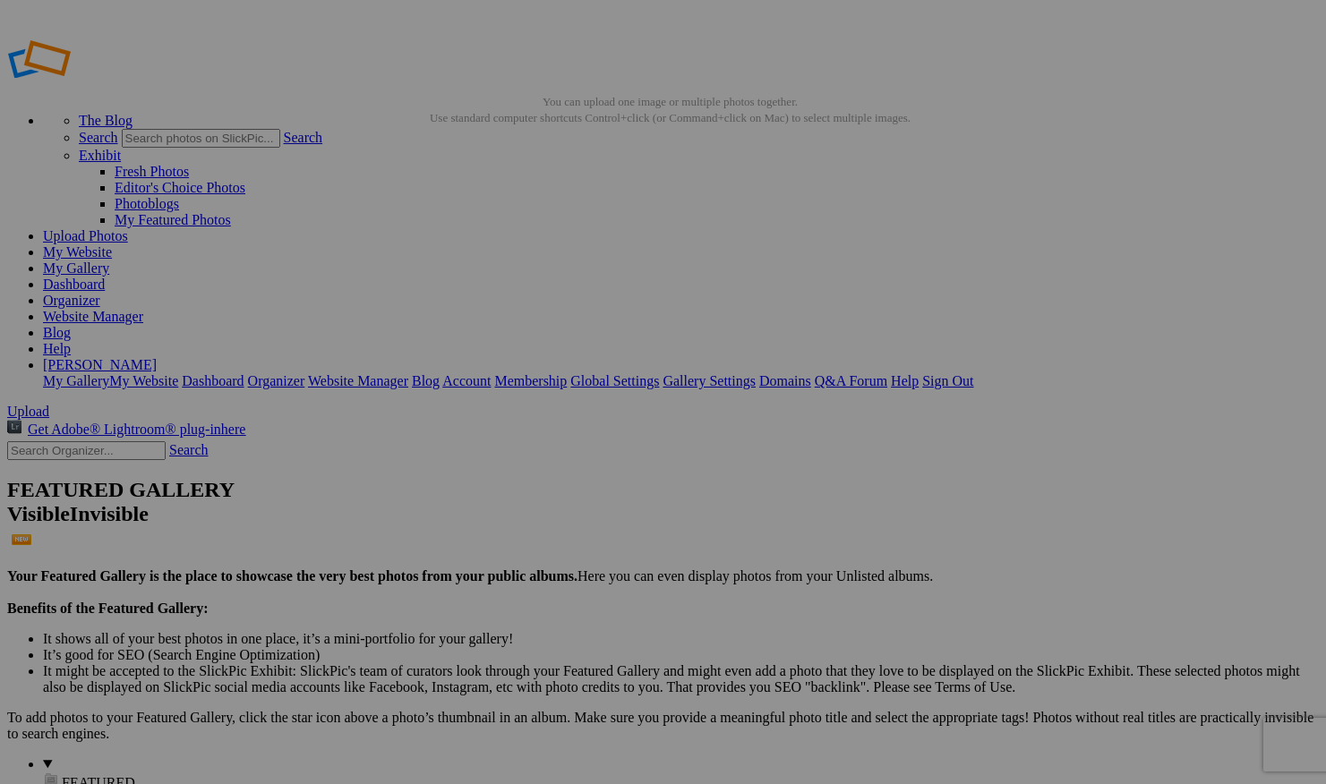
click at [109, 261] on link "My Gallery" at bounding box center [76, 268] width 66 height 15
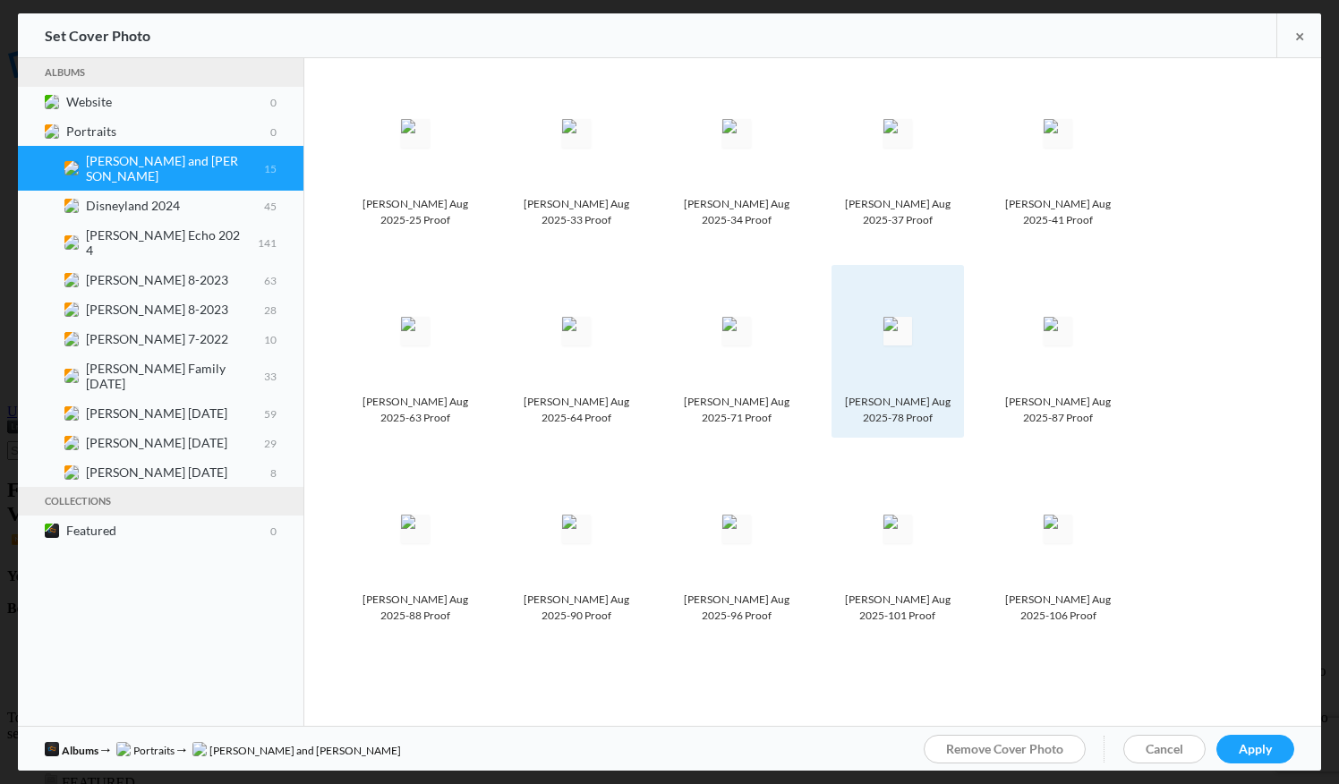
click at [912, 330] on img at bounding box center [898, 331] width 29 height 29
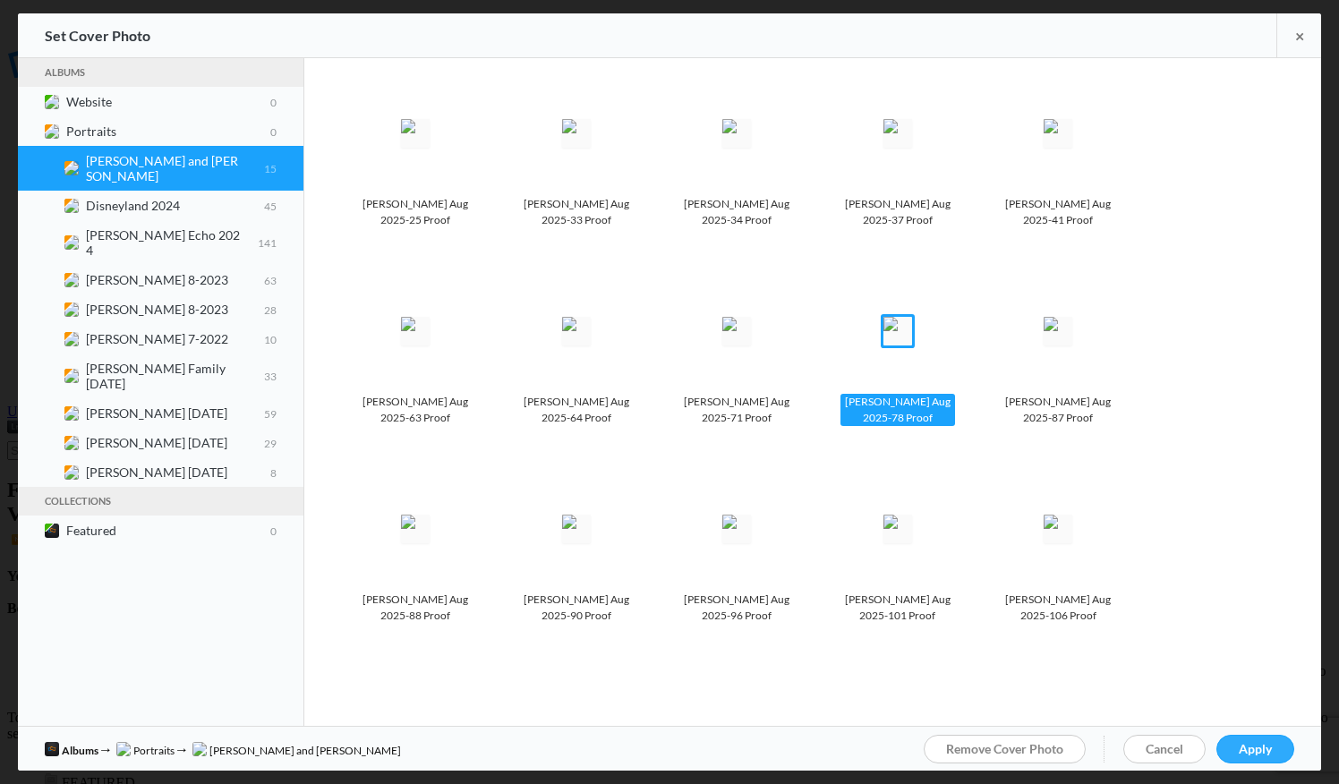
click at [1249, 749] on span "Apply" at bounding box center [1255, 748] width 33 height 15
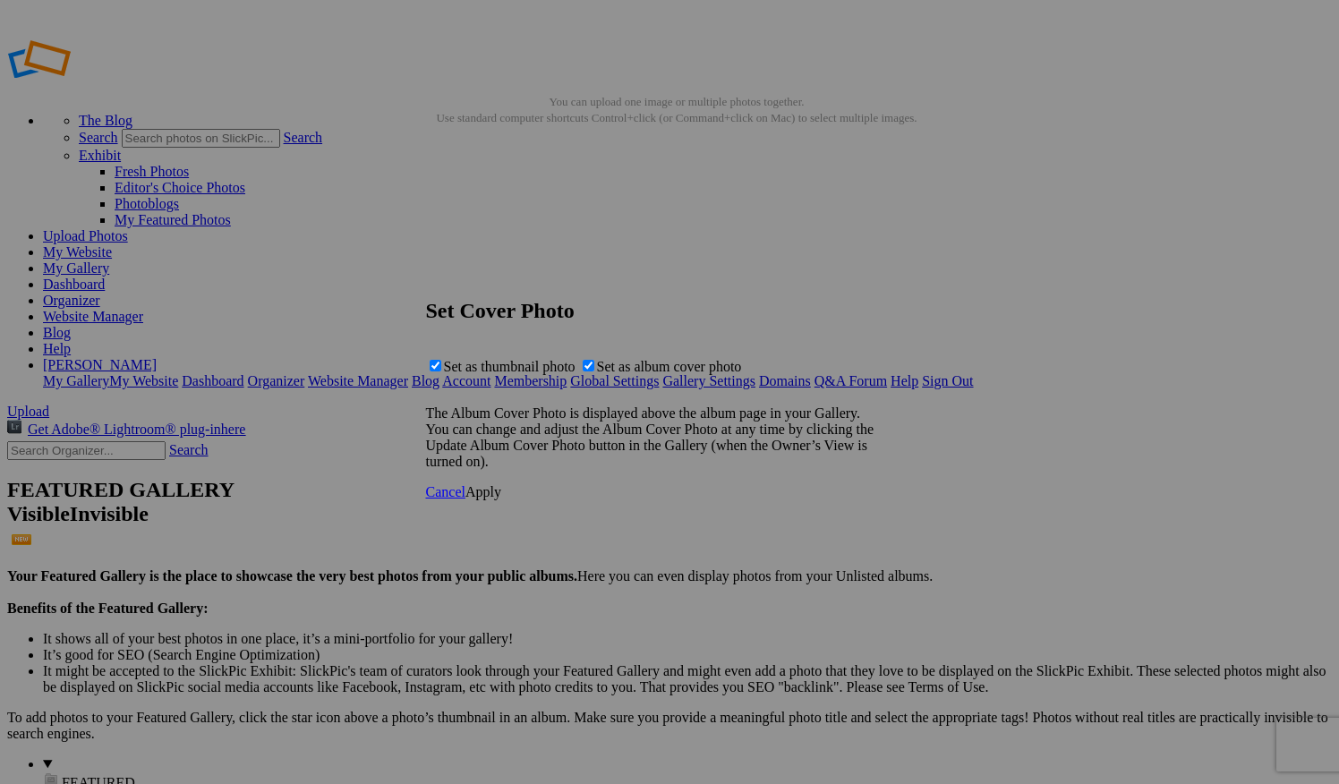
click at [501, 500] on span "Apply" at bounding box center [484, 491] width 36 height 15
